Goal: Task Accomplishment & Management: Use online tool/utility

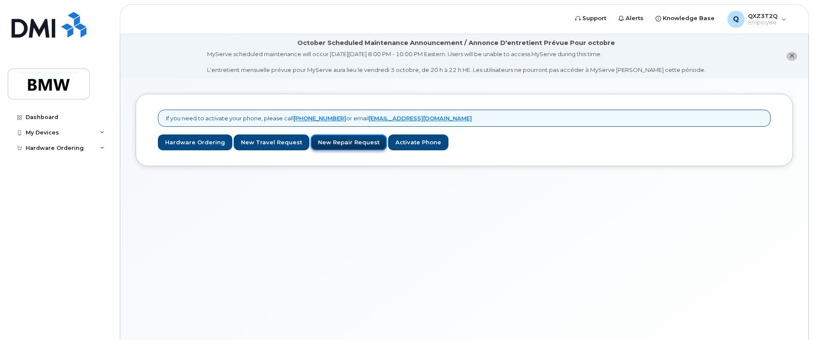
click at [338, 145] on link "New Repair Request" at bounding box center [348, 142] width 76 height 16
click at [391, 142] on link "Activate Phone" at bounding box center [418, 142] width 60 height 16
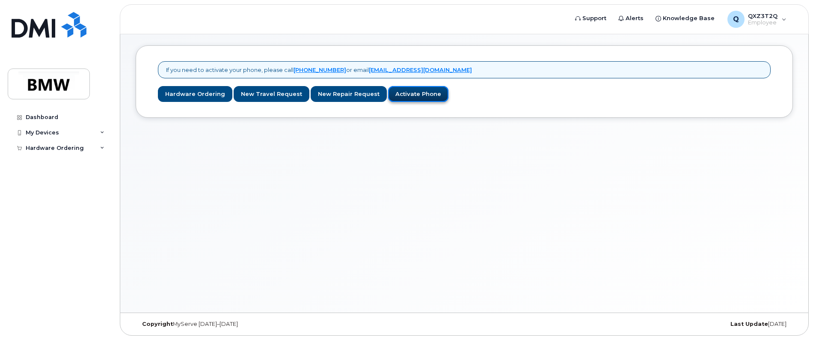
click at [398, 97] on link "Activate Phone" at bounding box center [418, 94] width 60 height 16
click at [197, 94] on link "Hardware Ordering" at bounding box center [195, 94] width 74 height 16
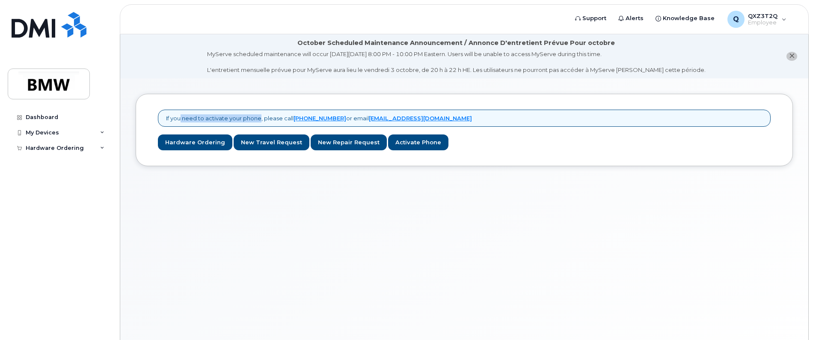
drag, startPoint x: 178, startPoint y: 117, endPoint x: 258, endPoint y: 117, distance: 80.4
click at [258, 117] on p "If you need to activate your phone, please call [PHONE_NUMBER] or email [EMAIL_…" at bounding box center [319, 118] width 306 height 8
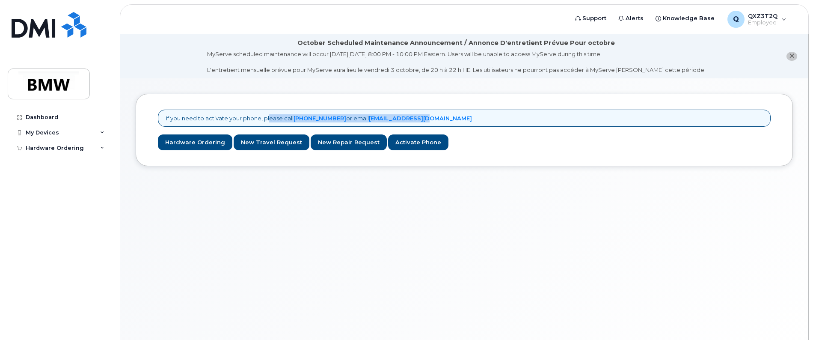
drag, startPoint x: 271, startPoint y: 117, endPoint x: 432, endPoint y: 121, distance: 161.3
click at [432, 121] on div "If you need to activate your phone, please call [PHONE_NUMBER] or email [EMAIL_…" at bounding box center [464, 118] width 612 height 18
click at [187, 142] on link "Hardware Ordering" at bounding box center [195, 142] width 74 height 16
